Goal: Find specific page/section: Find specific page/section

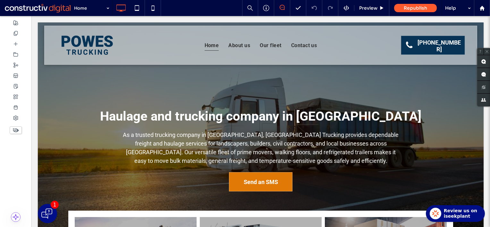
click at [8, 174] on div at bounding box center [15, 121] width 31 height 211
drag, startPoint x: 480, startPoint y: 8, endPoint x: 481, endPoint y: 11, distance: 3.3
click at [480, 8] on icon at bounding box center [481, 7] width 5 height 5
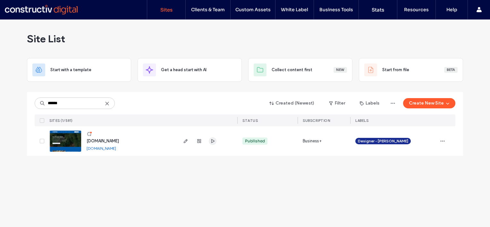
type input "******"
click at [211, 142] on use "button" at bounding box center [212, 141] width 3 height 4
click at [185, 143] on icon "button" at bounding box center [185, 141] width 5 height 5
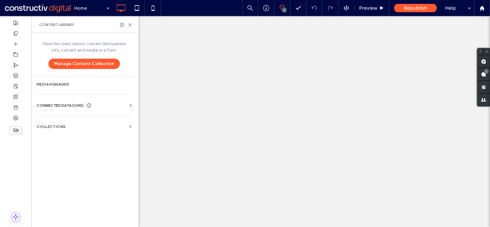
click at [76, 125] on label "Collections" at bounding box center [82, 126] width 90 height 4
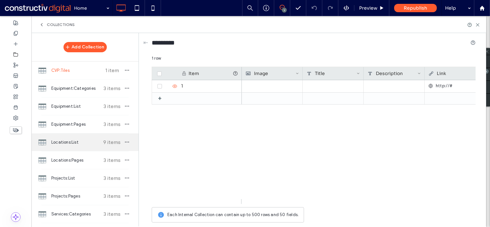
click at [84, 144] on span "Locations:List" at bounding box center [75, 142] width 48 height 6
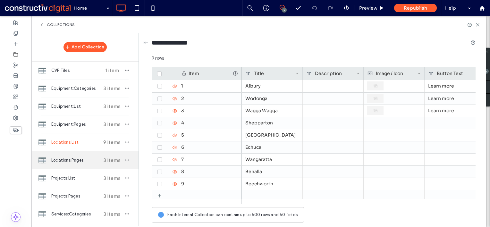
click at [76, 163] on div "Locations:Pages 3 items" at bounding box center [84, 160] width 107 height 18
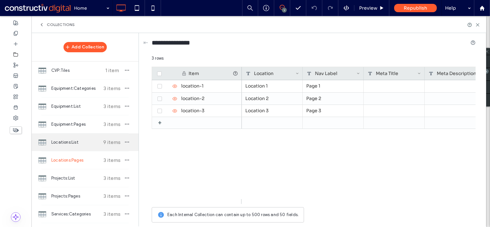
click at [76, 139] on span "Locations:List" at bounding box center [75, 142] width 48 height 6
